Goal: Task Accomplishment & Management: Use online tool/utility

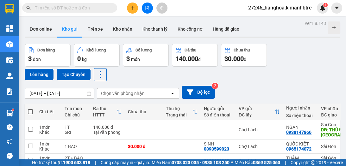
click at [130, 8] on button at bounding box center [132, 8] width 11 height 11
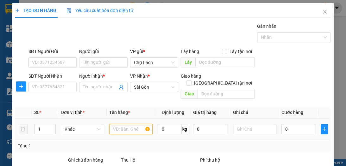
click at [110, 124] on input "text" at bounding box center [130, 129] width 43 height 10
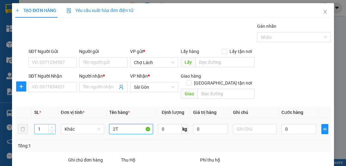
type input "2T"
click at [51, 127] on icon "up" at bounding box center [52, 128] width 2 height 2
type input "2"
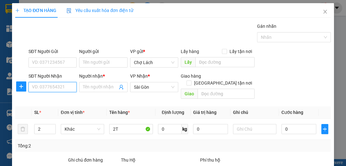
click at [50, 85] on input "SĐT Người Nhận" at bounding box center [52, 87] width 48 height 10
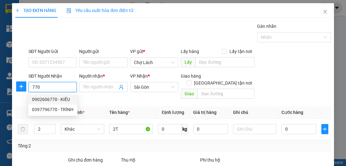
click at [58, 99] on div "0902606770 - KIỀU" at bounding box center [52, 99] width 41 height 7
type input "0902606770"
type input "KIỀU"
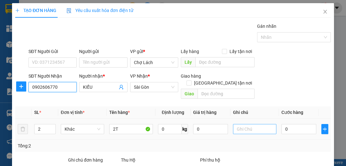
type input "0902606770"
click at [237, 124] on input "text" at bounding box center [254, 129] width 43 height 10
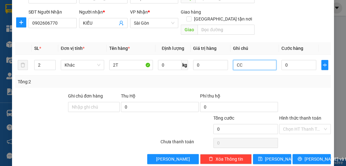
scroll to position [67, 0]
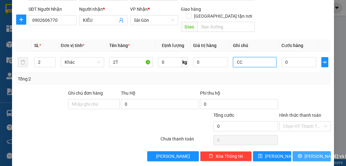
type input "CC"
click at [309, 153] on span "[PERSON_NAME] và In" at bounding box center [326, 156] width 44 height 7
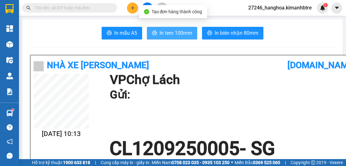
click at [174, 29] on span "In tem 100mm" at bounding box center [175, 33] width 33 height 8
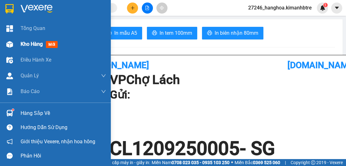
click at [28, 43] on span "Kho hàng" at bounding box center [32, 44] width 22 height 6
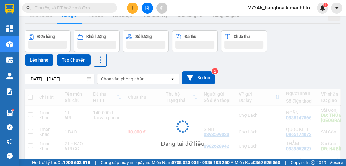
scroll to position [36, 0]
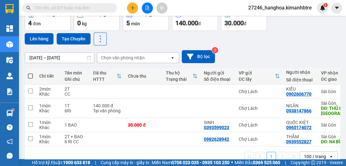
click at [132, 10] on button at bounding box center [132, 8] width 11 height 11
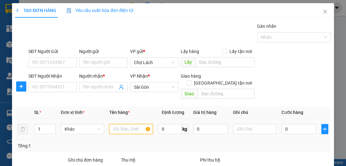
click at [115, 124] on input "text" at bounding box center [130, 129] width 43 height 10
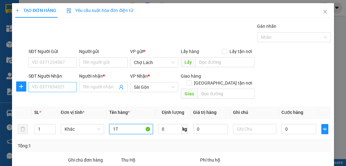
type input "1T"
click at [61, 90] on input "SĐT Người Nhận" at bounding box center [52, 87] width 48 height 10
click at [58, 88] on input "SĐT Người Nhận" at bounding box center [52, 87] width 48 height 10
click at [60, 88] on input "SĐT Người Nhận" at bounding box center [52, 87] width 48 height 10
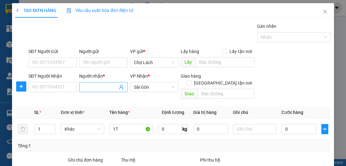
click at [88, 89] on input "Người nhận *" at bounding box center [100, 87] width 34 height 7
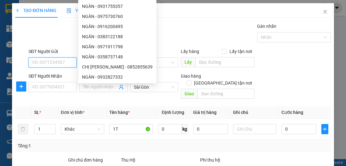
click at [55, 62] on input "SĐT Người Gửi" at bounding box center [52, 63] width 48 height 10
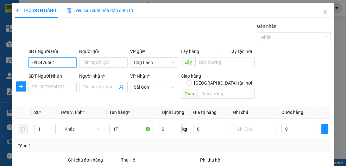
click at [51, 62] on input "094476661" at bounding box center [52, 63] width 48 height 10
type input "0944766661"
click at [62, 73] on div "0944766661 - MAI" at bounding box center [52, 74] width 40 height 7
type input "MAI"
type input "0944766661"
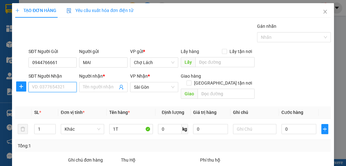
click at [63, 87] on input "SĐT Người Nhận" at bounding box center [52, 87] width 48 height 10
drag, startPoint x: 64, startPoint y: 99, endPoint x: 106, endPoint y: 108, distance: 43.1
click at [64, 99] on div "0378435169 - TÍN" at bounding box center [52, 99] width 40 height 7
type input "0378435169"
type input "TÍN"
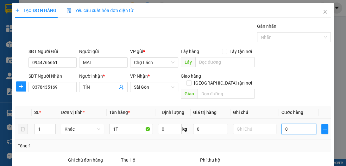
click at [281, 124] on input "0" at bounding box center [298, 129] width 35 height 10
click at [248, 124] on input "text" at bounding box center [254, 129] width 43 height 10
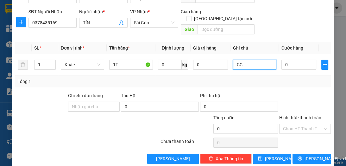
scroll to position [67, 0]
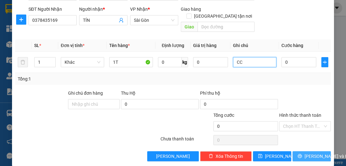
type input "CC"
click at [304, 153] on span "[PERSON_NAME] và In" at bounding box center [326, 156] width 44 height 7
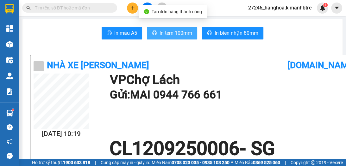
click at [174, 28] on button "In tem 100mm" at bounding box center [172, 33] width 50 height 13
